Goal: Task Accomplishment & Management: Manage account settings

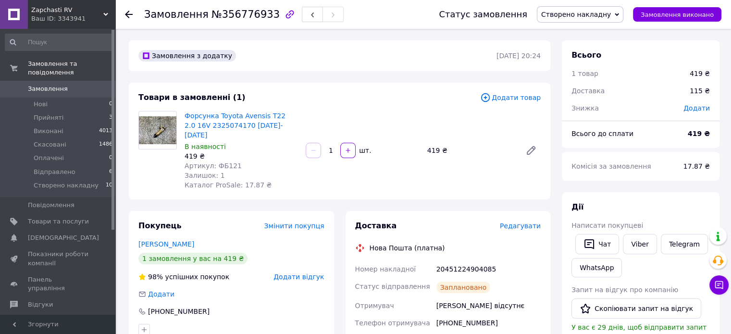
drag, startPoint x: 274, startPoint y: 126, endPoint x: 181, endPoint y: 116, distance: 93.2
click at [181, 116] on div "Форсунка Toyota Avensis T22 2.0 16V 2325074170 1997-2000 року В наявності 419 ₴…" at bounding box center [241, 150] width 121 height 83
copy link "Форсунка Toyota Avensis T22 2.0 16V 2325074170 1997-2000 року"
click at [631, 249] on link "Viber" at bounding box center [639, 244] width 34 height 20
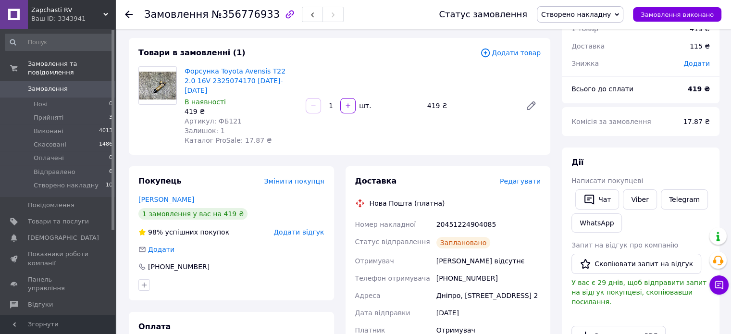
scroll to position [48, 0]
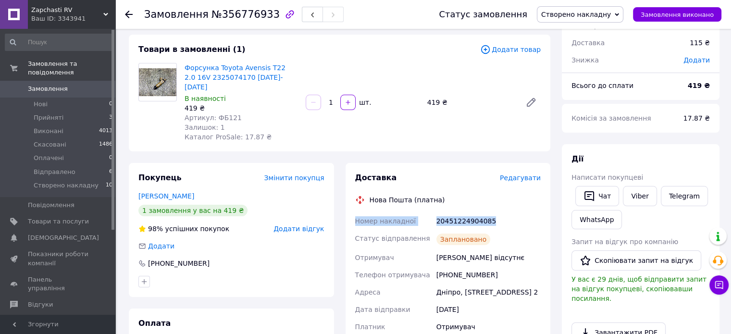
drag, startPoint x: 355, startPoint y: 213, endPoint x: 497, endPoint y: 213, distance: 141.7
click at [496, 213] on div "Номер накладної 20451224904085 Статус відправлення Заплановано Отримувач Тарасо…" at bounding box center [448, 321] width 190 height 219
copy div "Номер накладної 20451224904085"
click at [580, 10] on span "Створено накладну" at bounding box center [580, 14] width 86 height 16
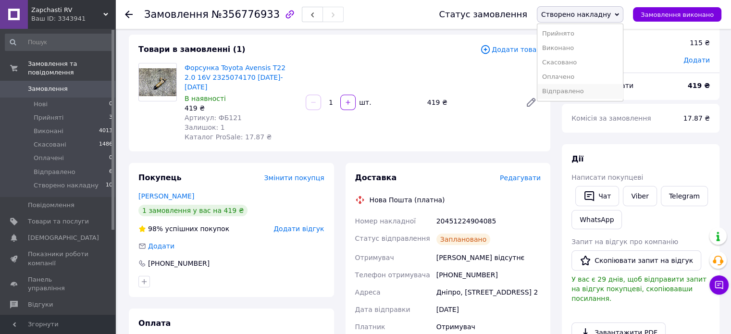
click at [580, 89] on li "Відправлено" at bounding box center [579, 91] width 85 height 14
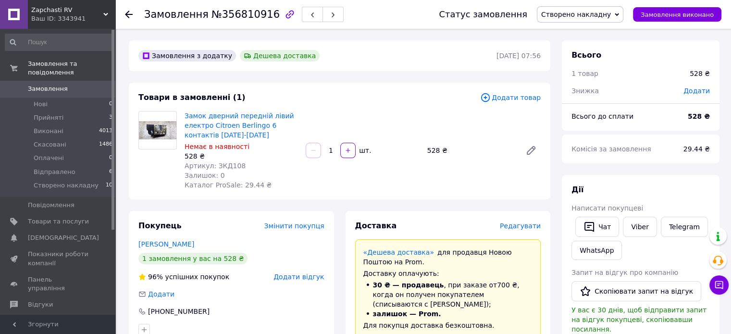
click at [270, 152] on div "528 ₴" at bounding box center [240, 156] width 113 height 10
drag, startPoint x: 242, startPoint y: 136, endPoint x: 185, endPoint y: 118, distance: 59.1
click at [185, 118] on span "Замок дверний передній лівий електро Citroen Berlingo 6 контактів 1996-2008 року" at bounding box center [240, 125] width 113 height 29
copy link "Замок дверний передній лівий електро Citroen Berlingo 6 контактів 1996-2008 року"
click at [383, 186] on div "Замок дверний передній лівий електро Citroen Berlingo 6 контактів 1996-2008 рок…" at bounding box center [363, 150] width 364 height 83
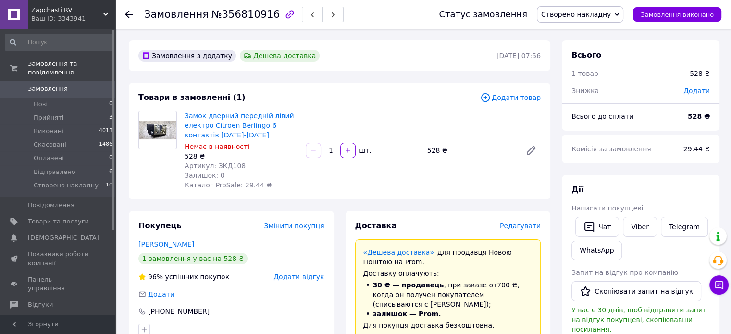
click at [595, 11] on span "Створено накладну" at bounding box center [576, 15] width 70 height 8
click at [583, 95] on li "Відправлено" at bounding box center [579, 91] width 85 height 14
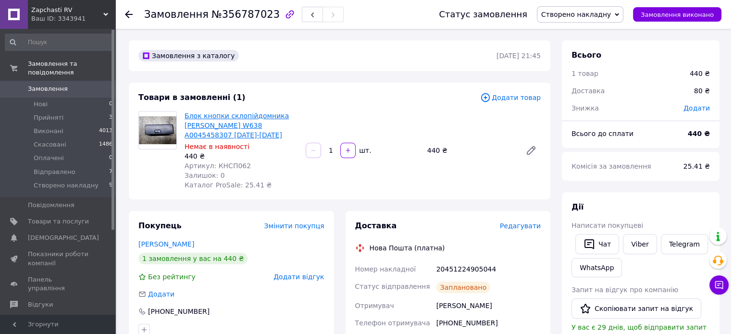
drag, startPoint x: 244, startPoint y: 135, endPoint x: 186, endPoint y: 116, distance: 61.4
click at [186, 116] on span "Блок кнопки склопійдомника Mercedes Vito W638 A0045458307 1996-2003 року" at bounding box center [240, 125] width 113 height 29
copy link "Блок кнопки склопійдомника Mercedes Vito W638 A0045458307 1996-2003 року"
click at [642, 239] on link "Viber" at bounding box center [639, 244] width 34 height 20
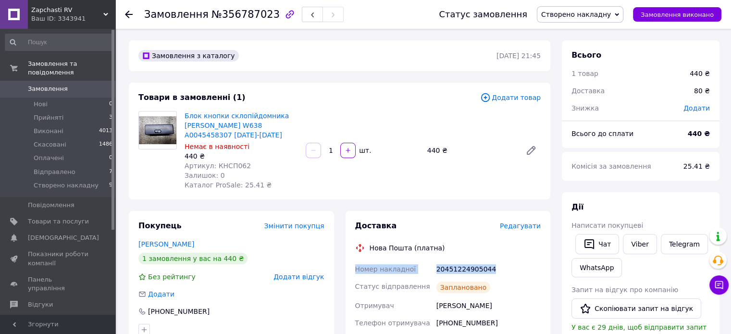
drag, startPoint x: 355, startPoint y: 268, endPoint x: 520, endPoint y: 266, distance: 164.3
copy div "Номер накладної 20451224905044"
click at [590, 16] on span "Створено накладну" at bounding box center [576, 15] width 70 height 8
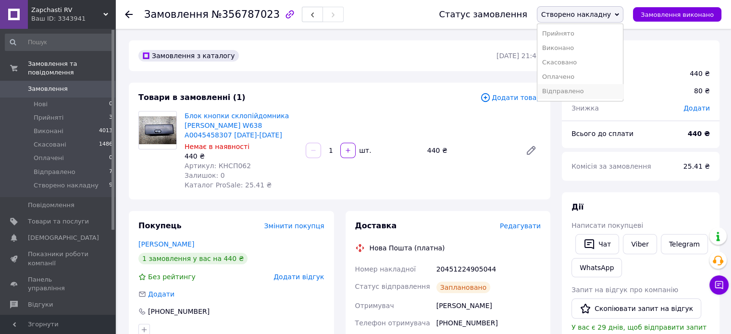
click at [586, 88] on li "Відправлено" at bounding box center [579, 91] width 85 height 14
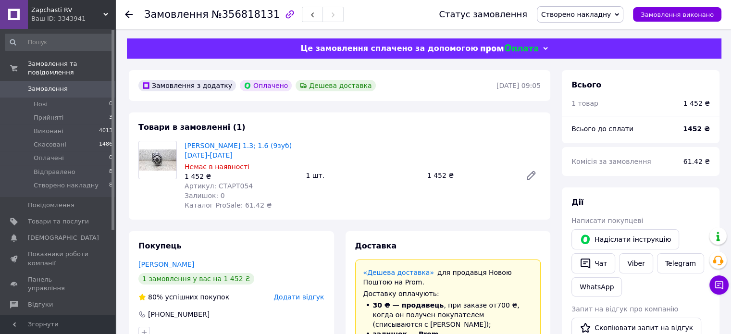
scroll to position [2, 0]
click at [610, 13] on span "Створено накладну" at bounding box center [576, 15] width 70 height 8
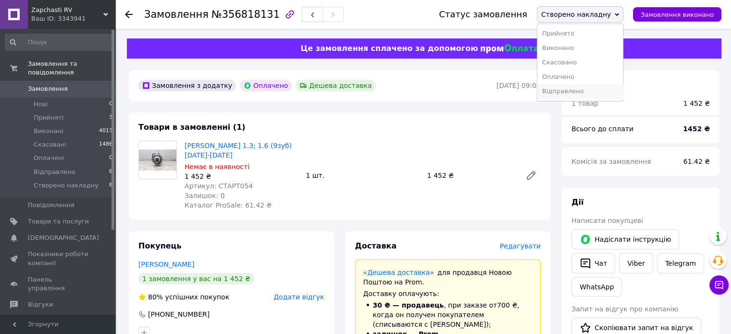
click at [598, 90] on li "Відправлено" at bounding box center [579, 91] width 85 height 14
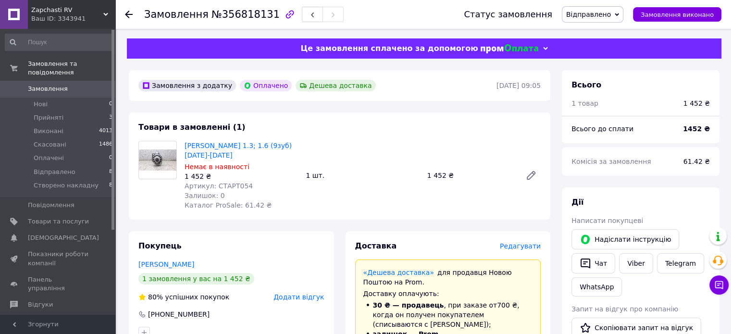
click at [336, 192] on div "Стартер Skoda Felicia 1.3; 1.6 (9зуб) 1994-2002 року Немає в наявності 1 452 ₴ …" at bounding box center [363, 175] width 364 height 73
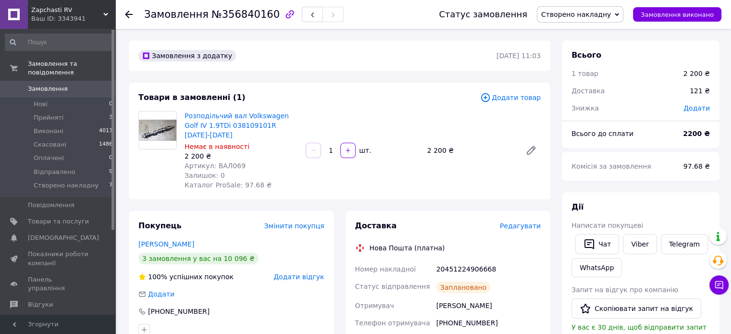
drag, startPoint x: 215, startPoint y: 139, endPoint x: 181, endPoint y: 116, distance: 41.2
click at [181, 116] on div "Розподільчий вал Volkswagen Golf IV 1.9TDi 038109101R 2000-2006 року Немає в на…" at bounding box center [241, 150] width 121 height 83
click at [271, 159] on div "2 200 ₴" at bounding box center [240, 156] width 113 height 10
click at [603, 17] on span "Створено накладну" at bounding box center [576, 15] width 70 height 8
click at [586, 88] on li "Відправлено" at bounding box center [579, 91] width 85 height 14
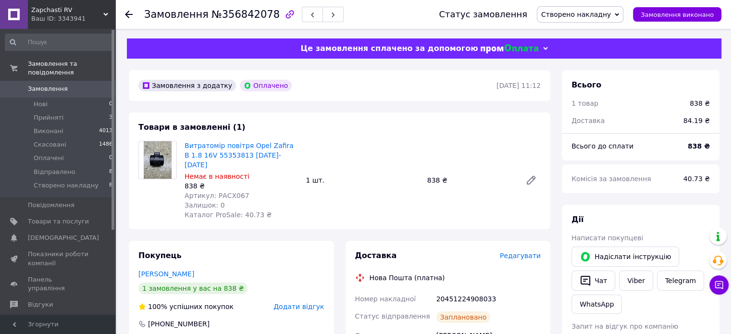
click at [590, 8] on span "Створено накладну" at bounding box center [580, 14] width 86 height 16
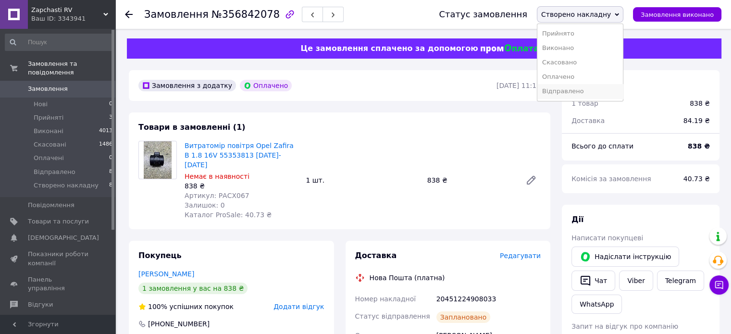
click at [600, 87] on li "Відправлено" at bounding box center [579, 91] width 85 height 14
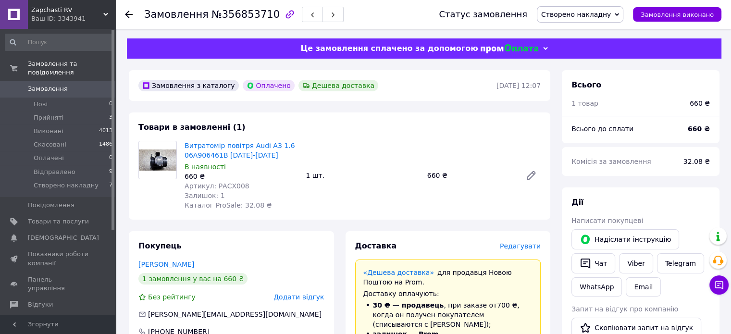
click at [581, 16] on span "Створено накладну" at bounding box center [576, 15] width 70 height 8
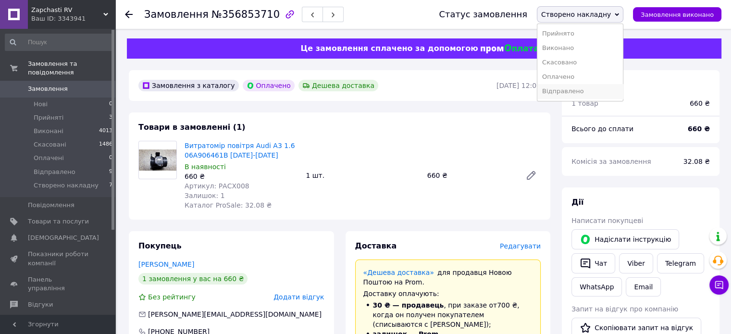
click at [595, 85] on li "Відправлено" at bounding box center [579, 91] width 85 height 14
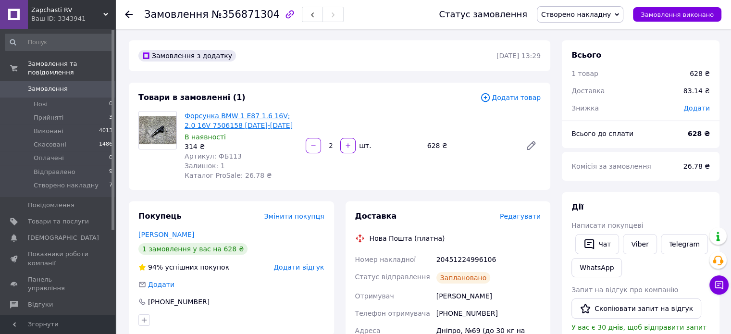
drag, startPoint x: 279, startPoint y: 127, endPoint x: 270, endPoint y: 126, distance: 8.2
click at [270, 126] on span "Форсунка BMW 1 E87 1.6 16V; 2.0 16V 7506158 2003-2011 року" at bounding box center [240, 120] width 113 height 19
click at [571, 18] on span "Створено накладну" at bounding box center [576, 15] width 70 height 8
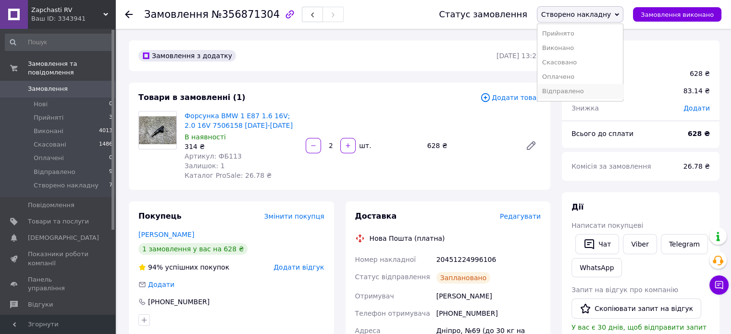
click at [586, 91] on li "Відправлено" at bounding box center [579, 91] width 85 height 14
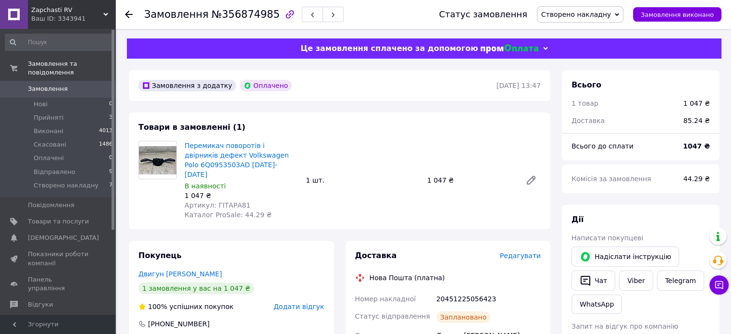
click at [292, 207] on div "Перемикач поворотів і двірників дефект Volkswagen Polo 6Q0953503AD 2002-2005 ро…" at bounding box center [241, 180] width 121 height 83
click at [598, 16] on span "Створено накладну" at bounding box center [576, 15] width 70 height 8
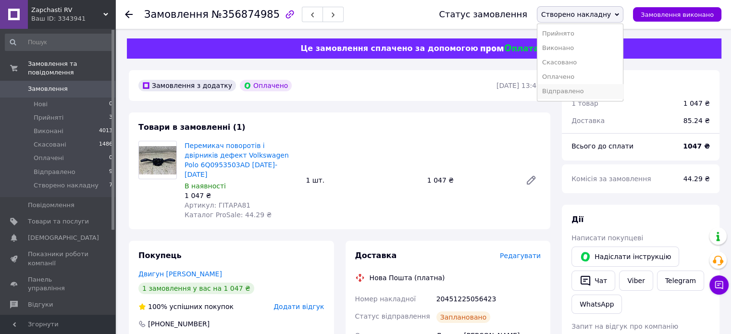
click at [579, 88] on li "Відправлено" at bounding box center [579, 91] width 85 height 14
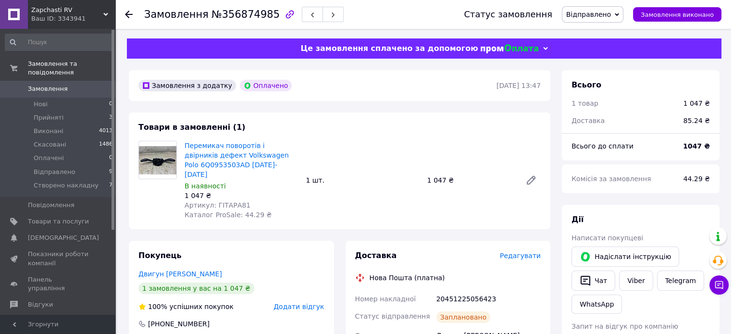
click at [367, 173] on div "1 шт." at bounding box center [362, 179] width 121 height 13
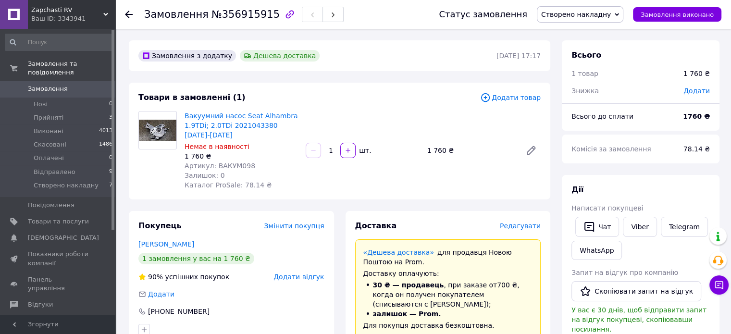
click at [247, 162] on div "Артикул: ВАКУМ098" at bounding box center [240, 166] width 113 height 10
click at [284, 155] on div "1 760 ₴" at bounding box center [240, 156] width 113 height 10
click at [599, 22] on span "Створено накладну" at bounding box center [580, 14] width 86 height 16
click at [589, 88] on li "Відправлено" at bounding box center [579, 91] width 85 height 14
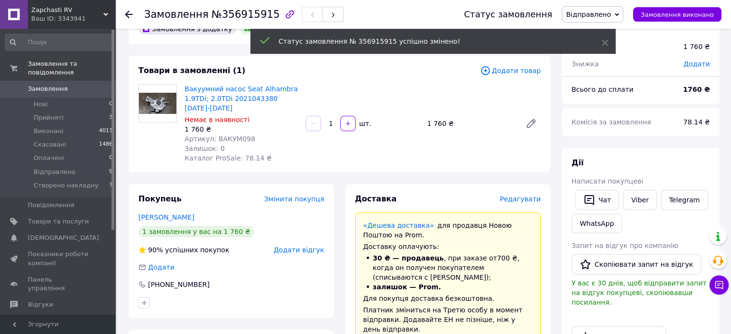
scroll to position [96, 0]
